Goal: Information Seeking & Learning: Learn about a topic

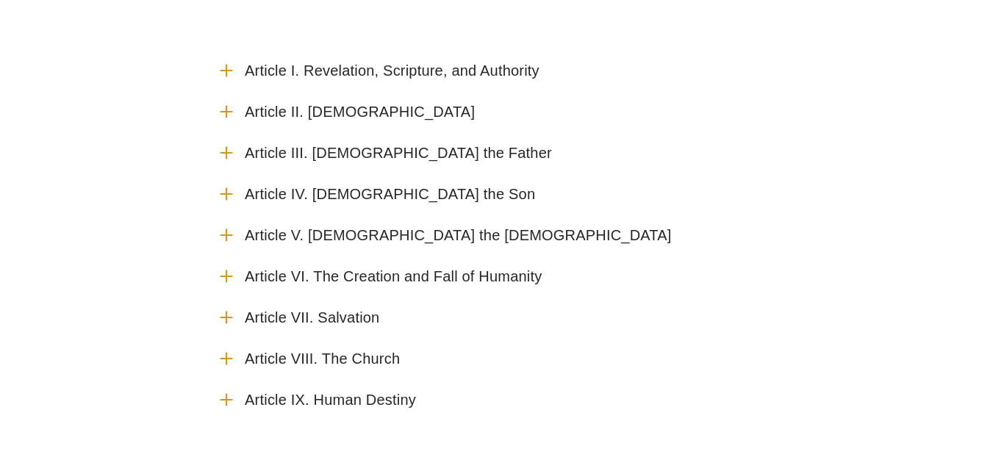
scroll to position [196, 0]
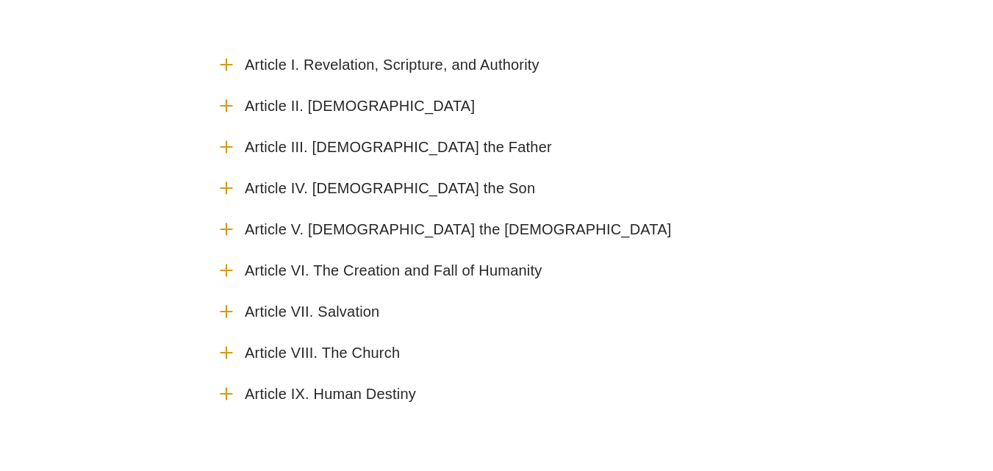
click at [230, 314] on icon "Accordion" at bounding box center [226, 311] width 19 height 19
click at [0, 0] on input "Article VII. Salvation" at bounding box center [0, 0] width 0 height 0
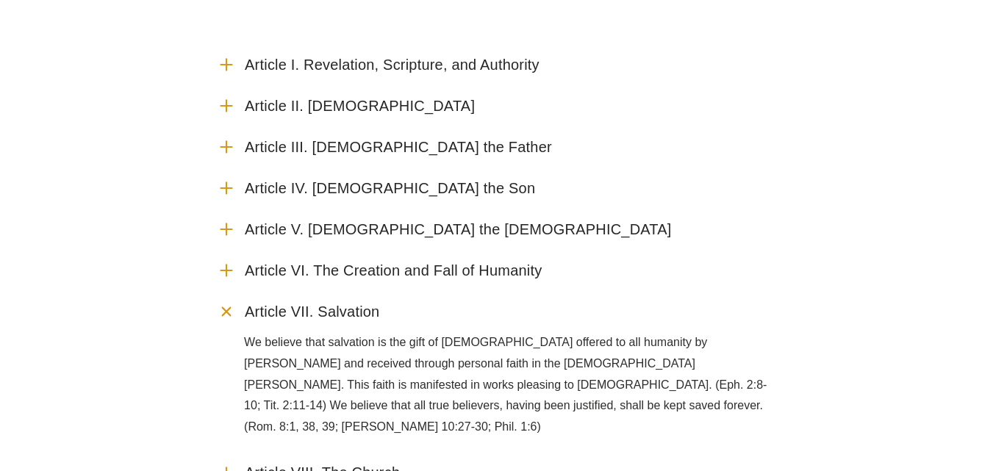
click at [230, 314] on use "Accordion" at bounding box center [225, 310] width 15 height 15
click at [0, 0] on input "Article VII. Salvation" at bounding box center [0, 0] width 0 height 0
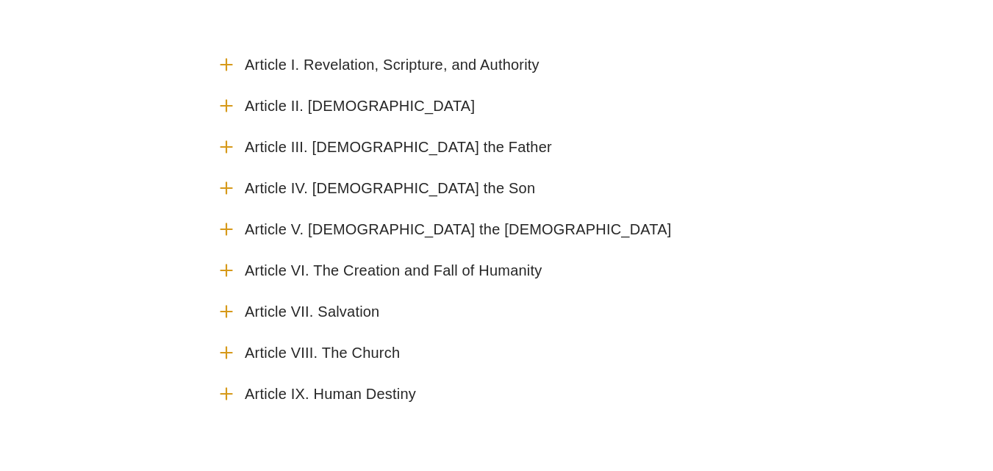
click at [227, 62] on use "Accordion" at bounding box center [225, 64] width 11 height 11
click at [0, 0] on input "Article I. Revelation, Scripture, and Authority" at bounding box center [0, 0] width 0 height 0
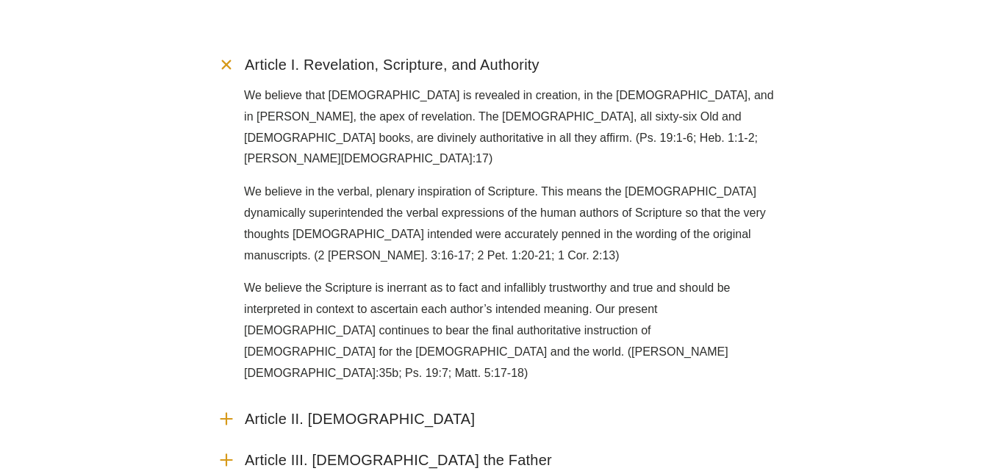
click at [227, 62] on icon "Accordion" at bounding box center [226, 64] width 27 height 27
click at [0, 0] on input "Article I. Revelation, Scripture, and Authority" at bounding box center [0, 0] width 0 height 0
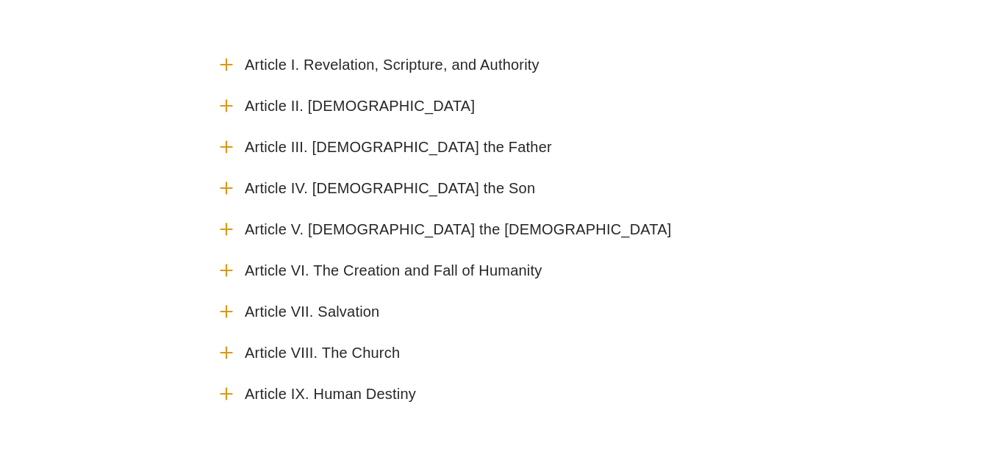
click at [228, 104] on icon "Accordion" at bounding box center [226, 105] width 19 height 19
click at [0, 0] on input "Article II. [DEMOGRAPHIC_DATA]" at bounding box center [0, 0] width 0 height 0
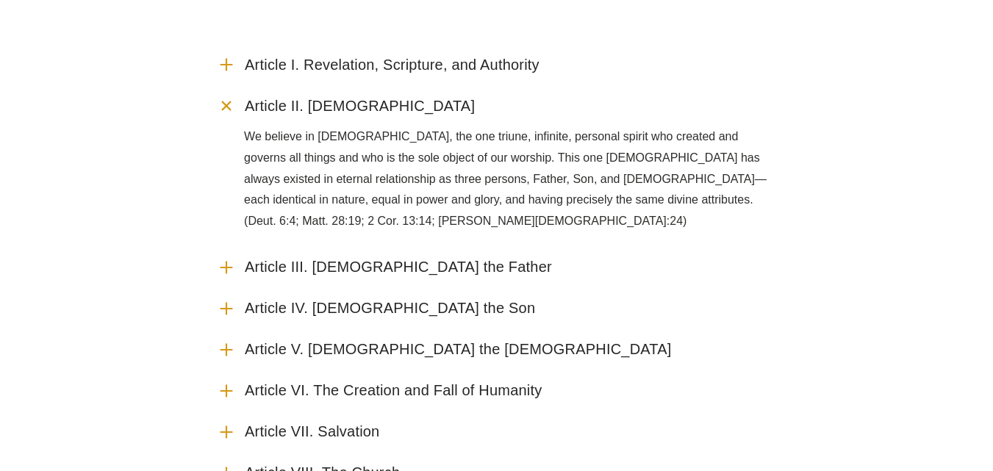
click at [228, 108] on use "Accordion" at bounding box center [225, 105] width 15 height 15
click at [0, 0] on input "Article II. [DEMOGRAPHIC_DATA]" at bounding box center [0, 0] width 0 height 0
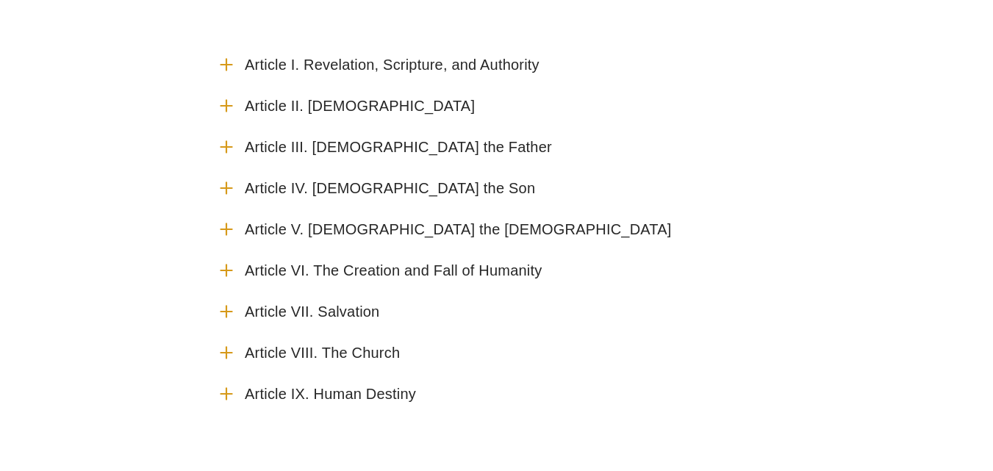
click at [227, 186] on use "Accordion" at bounding box center [225, 187] width 11 height 11
click at [0, 0] on input "Article IV. [DEMOGRAPHIC_DATA] the Son" at bounding box center [0, 0] width 0 height 0
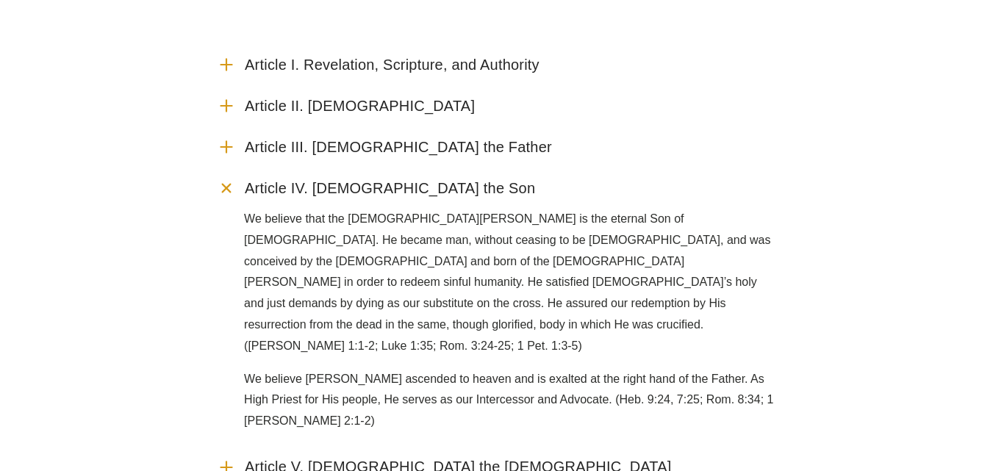
click at [227, 186] on icon "Accordion" at bounding box center [226, 188] width 27 height 27
click at [0, 0] on input "Article IV. [DEMOGRAPHIC_DATA] the Son" at bounding box center [0, 0] width 0 height 0
